Goal: Task Accomplishment & Management: Complete application form

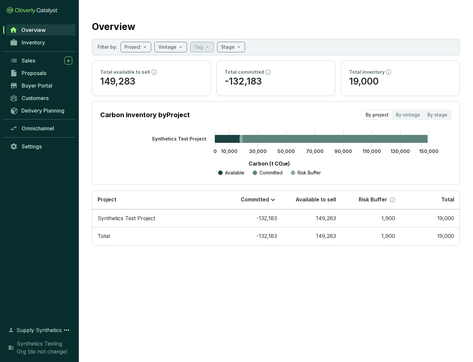
click at [41, 73] on span "Proposals" at bounding box center [34, 73] width 25 height 7
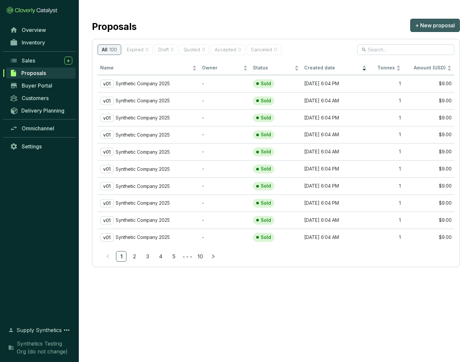
click at [435, 25] on span "+ New proposal" at bounding box center [435, 25] width 40 height 8
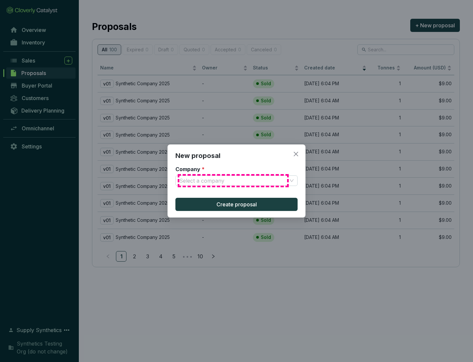
click at [233, 180] on input "Company *" at bounding box center [233, 181] width 108 height 10
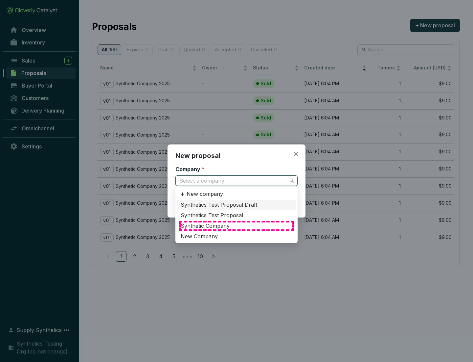
click at [237, 225] on div "Synthetic Company" at bounding box center [237, 225] width 112 height 7
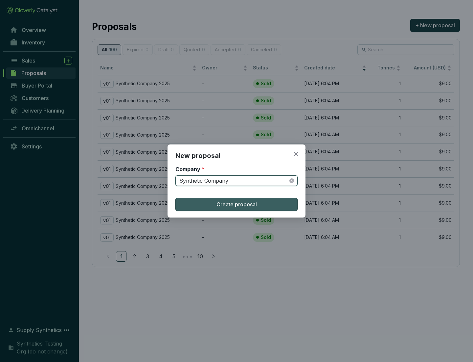
click at [237, 204] on span "Create proposal" at bounding box center [237, 204] width 40 height 8
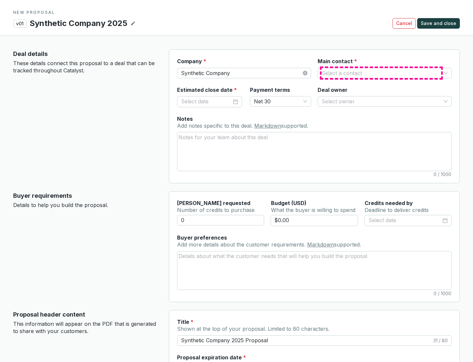
click at [382, 73] on input "Main contact *" at bounding box center [382, 73] width 120 height 10
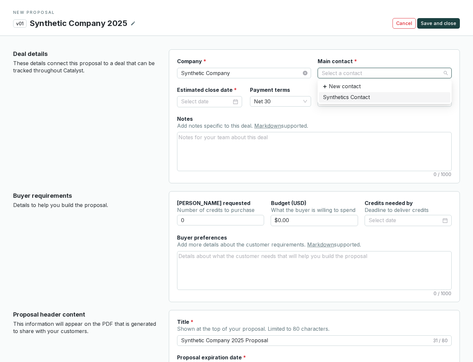
click at [385, 97] on div "Synthetics Contact" at bounding box center [385, 97] width 124 height 7
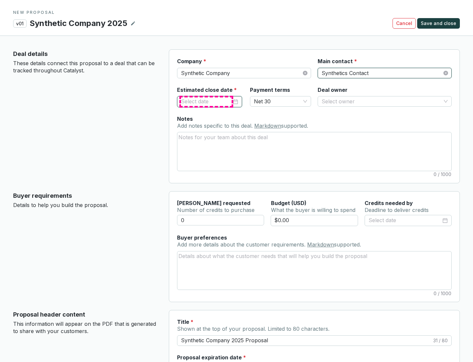
click at [206, 101] on input "Estimated close date *" at bounding box center [206, 101] width 51 height 9
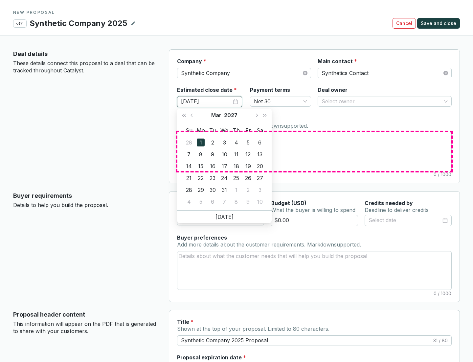
type input "[DATE]"
click at [315, 151] on textarea "Notes Add notes specific to this deal. Markdown supported." at bounding box center [314, 151] width 274 height 38
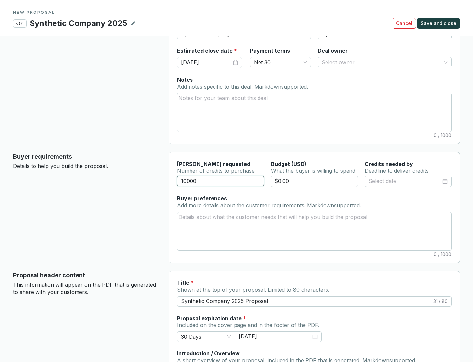
scroll to position [39, 0]
type input "10000"
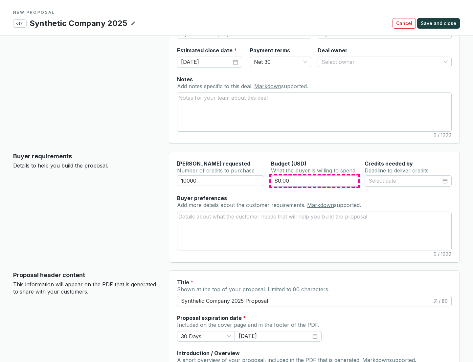
type input "$0.00"
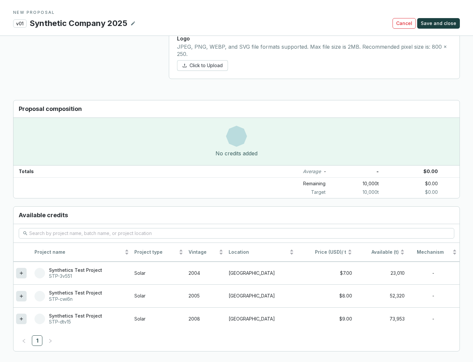
click at [21, 318] on icon at bounding box center [21, 318] width 3 height 3
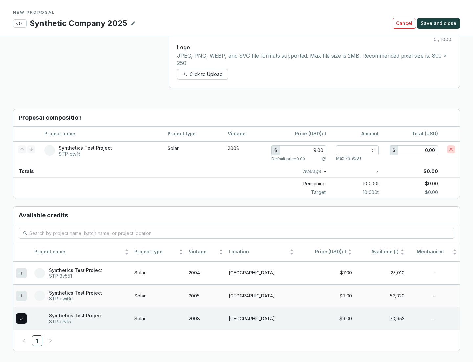
scroll to position [378, 0]
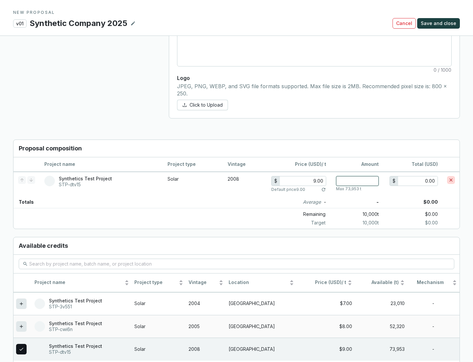
type input "1"
type input "9.00"
type input "1"
click at [440, 23] on span "Save and close" at bounding box center [438, 23] width 35 height 7
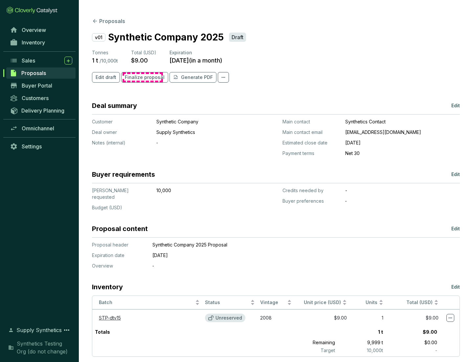
click at [143, 77] on span "Finalize proposal" at bounding box center [145, 77] width 40 height 7
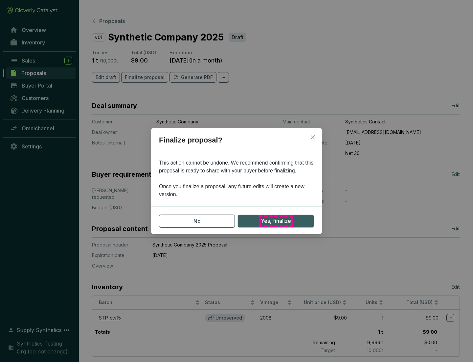
click at [276, 221] on span "Yes, finalize" at bounding box center [276, 221] width 30 height 8
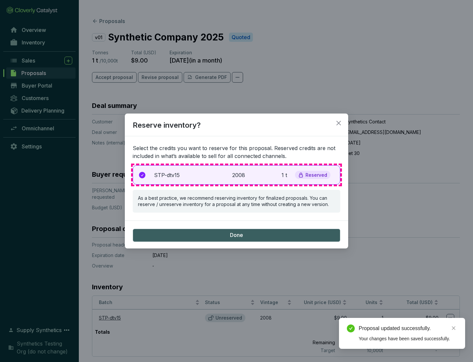
click at [237, 175] on p "2008" at bounding box center [239, 175] width 14 height 8
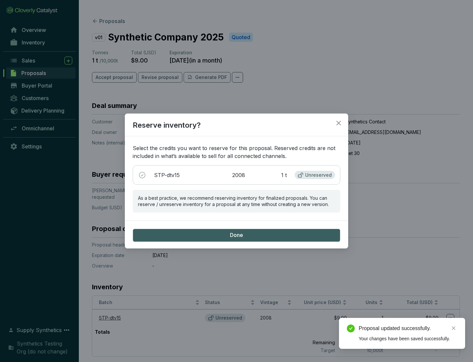
click at [237, 235] on span "Done" at bounding box center [236, 234] width 13 height 7
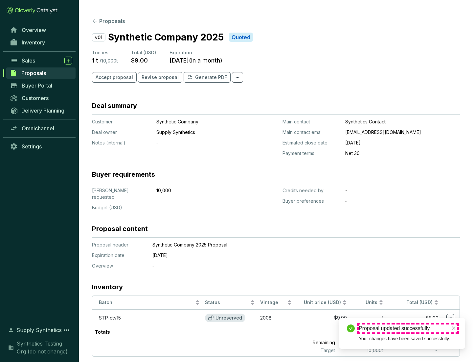
click at [408, 328] on div "Proposal updated successfully." at bounding box center [408, 328] width 99 height 8
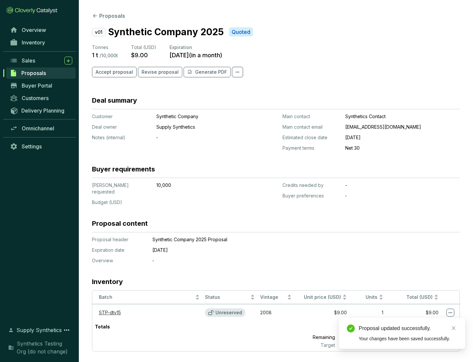
click at [451, 312] on icon at bounding box center [451, 312] width 4 height 1
click at [431, 320] on div "Proposal updated successfully. Your changes have been saved successfully." at bounding box center [402, 332] width 126 height 31
click at [408, 328] on div "Proposal updated successfully." at bounding box center [408, 328] width 99 height 8
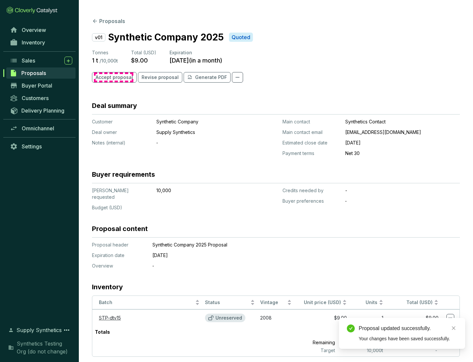
click at [113, 77] on span "Accept proposal" at bounding box center [114, 77] width 37 height 7
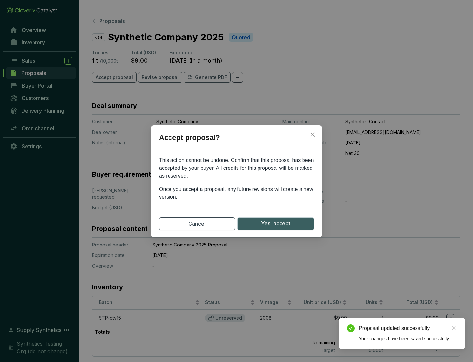
click at [276, 223] on span "Yes, accept" at bounding box center [275, 223] width 29 height 8
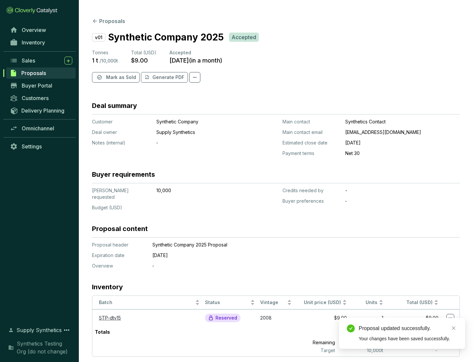
click at [120, 77] on span "Mark as Sold" at bounding box center [121, 77] width 30 height 7
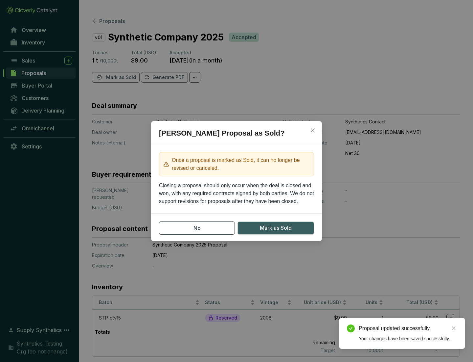
click at [276, 227] on span "Mark as Sold" at bounding box center [276, 227] width 32 height 8
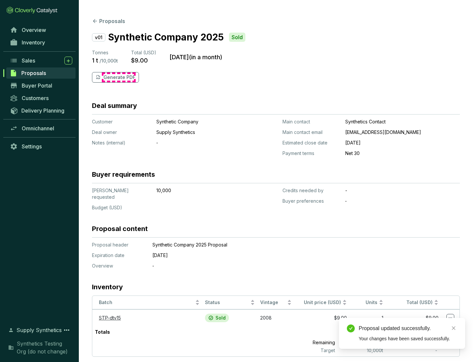
click at [119, 77] on p "Generate PDF" at bounding box center [120, 77] width 32 height 7
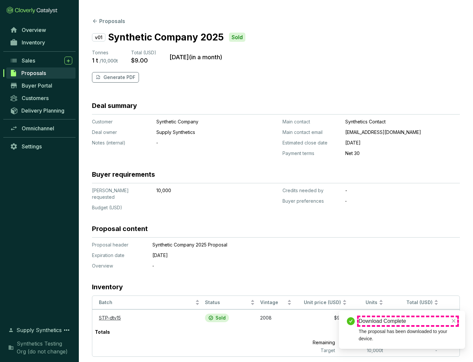
click at [408, 321] on div "Download Complete" at bounding box center [408, 321] width 99 height 8
